Goal: Transaction & Acquisition: Obtain resource

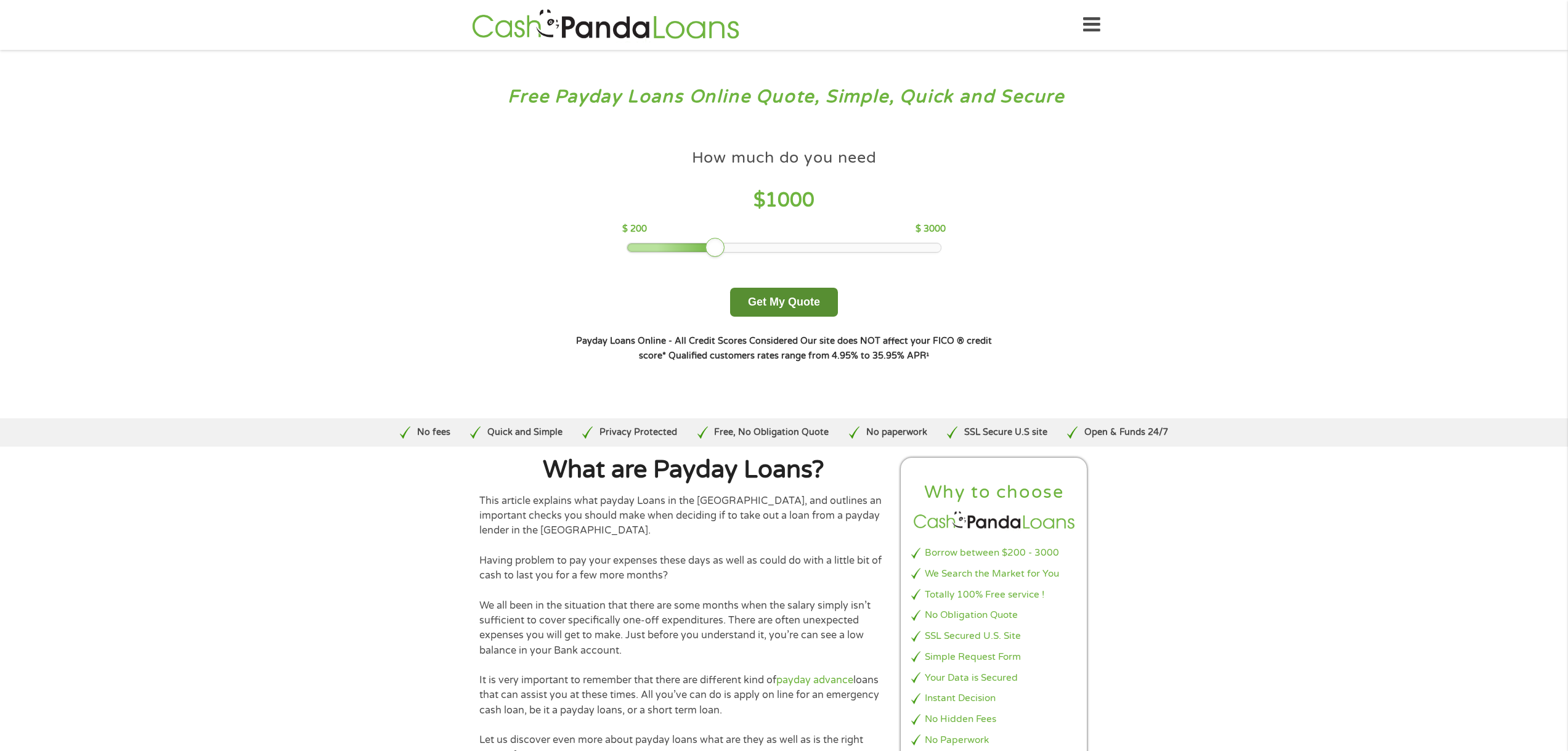
click at [750, 297] on button "Get My Quote" at bounding box center [784, 302] width 108 height 29
click at [756, 297] on button "Get My Quote" at bounding box center [784, 302] width 108 height 29
click at [779, 302] on button "Get My Quote" at bounding box center [784, 302] width 108 height 29
